Goal: Task Accomplishment & Management: Complete application form

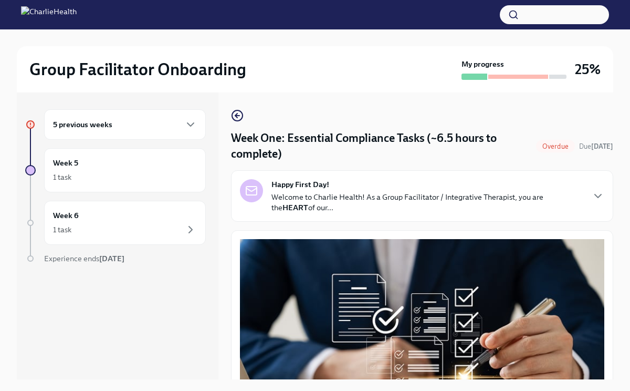
click at [132, 132] on div "5 previous weeks" at bounding box center [125, 124] width 162 height 30
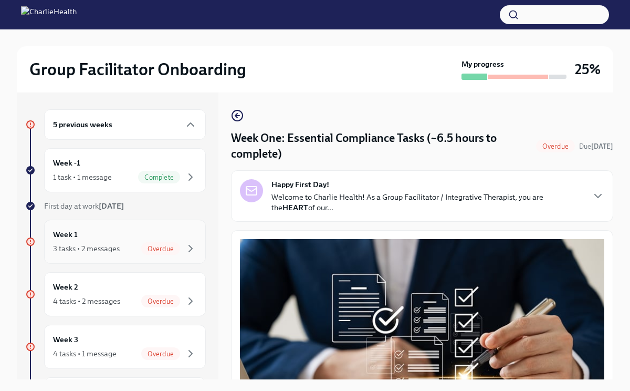
click at [104, 242] on div "3 tasks • 2 messages Overdue" at bounding box center [125, 248] width 144 height 13
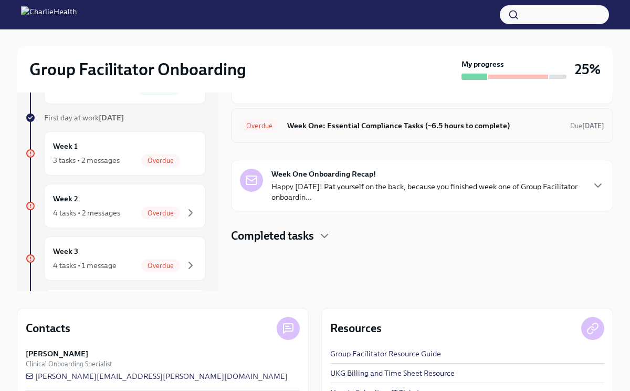
scroll to position [86, 0]
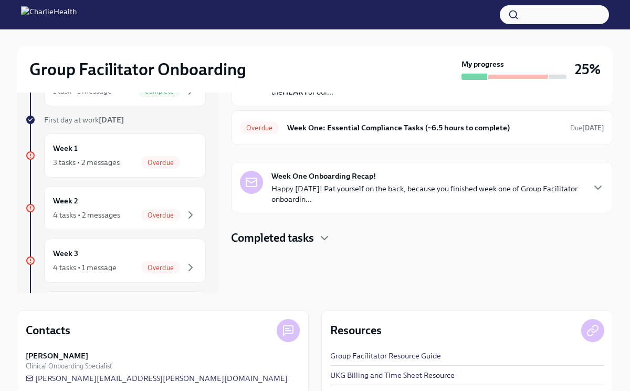
click at [328, 187] on p "Happy [DATE]! Pat yourself on the back, because you finished week one of Group …" at bounding box center [427, 193] width 312 height 21
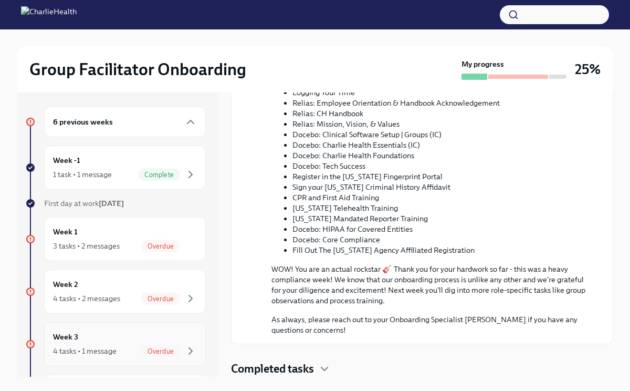
scroll to position [0, 0]
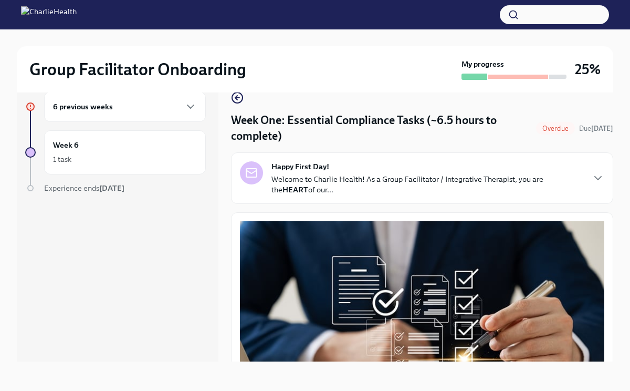
scroll to position [1, 0]
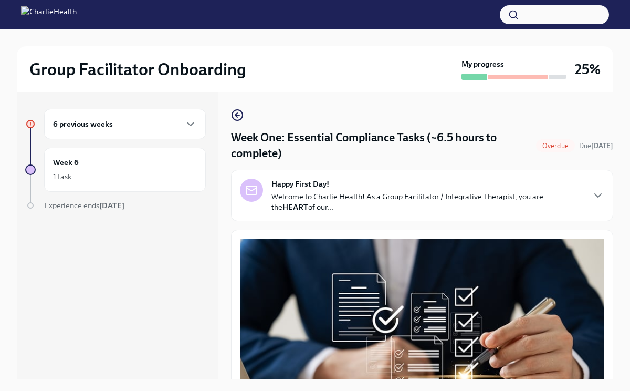
click at [180, 122] on div "6 previous weeks" at bounding box center [125, 124] width 144 height 13
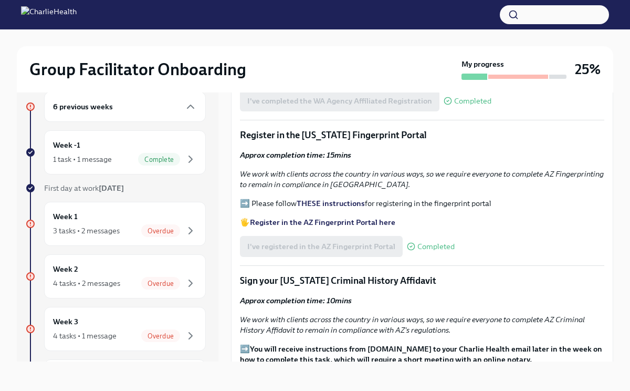
scroll to position [1091, 0]
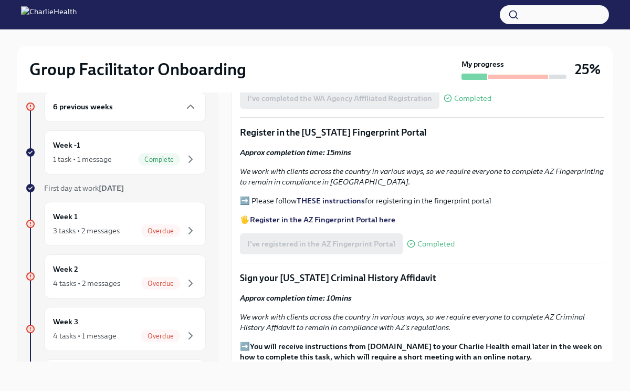
click at [364, 233] on div "I've registered in the AZ Fingerprint Portal Completed" at bounding box center [347, 243] width 215 height 21
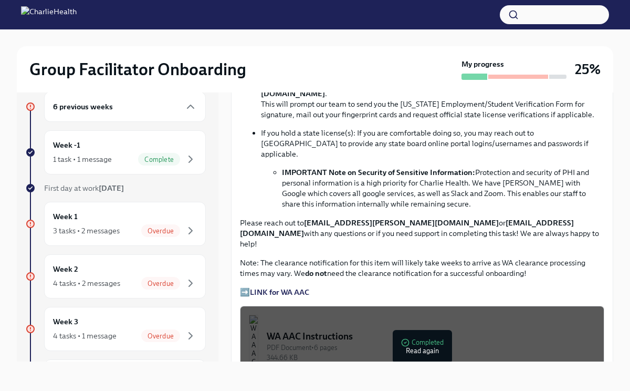
scroll to position [676, 0]
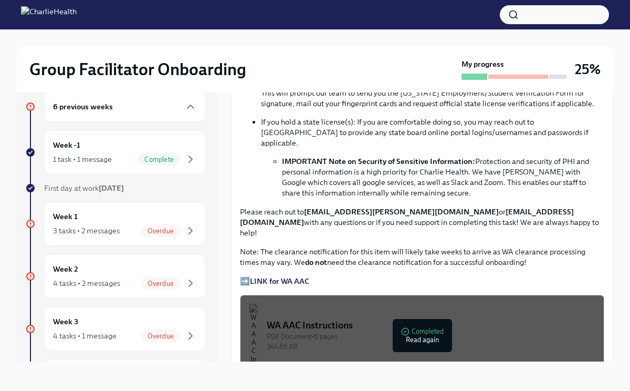
click at [270, 276] on strong "LINK for WA AAC" at bounding box center [279, 280] width 59 height 9
